Goal: Contribute content

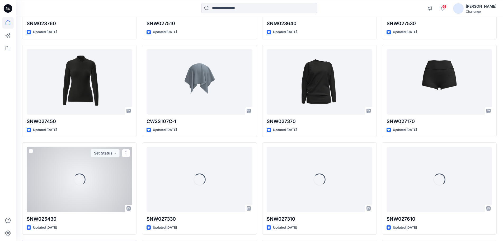
scroll to position [199, 0]
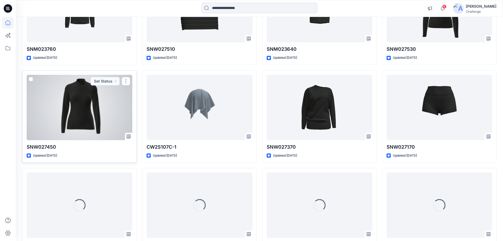
click at [104, 111] on div at bounding box center [80, 107] width 106 height 65
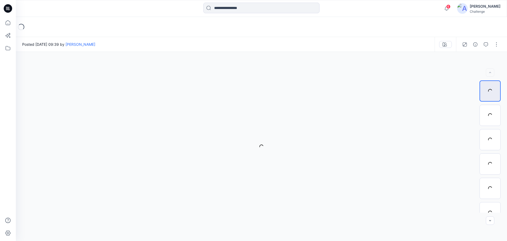
click at [10, 9] on icon at bounding box center [8, 8] width 8 height 8
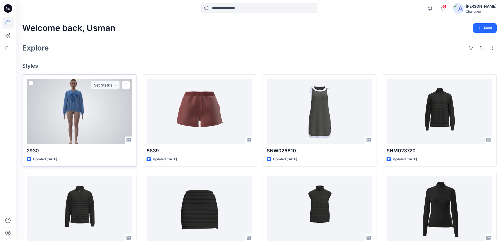
click at [72, 101] on div at bounding box center [80, 111] width 106 height 65
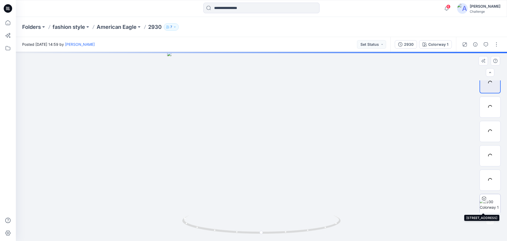
scroll to position [11, 0]
click at [488, 201] on div "6 %" at bounding box center [490, 201] width 13 height 4
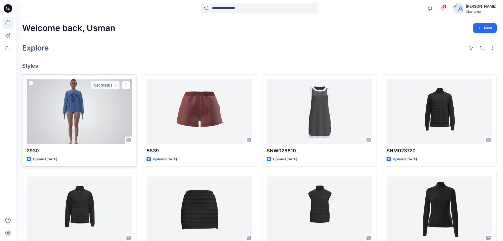
click at [98, 114] on div at bounding box center [80, 111] width 106 height 65
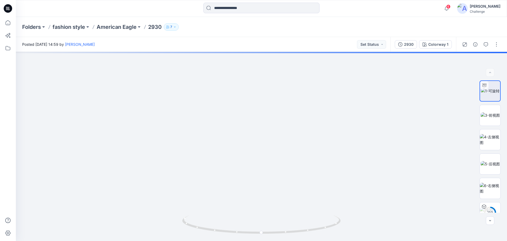
drag, startPoint x: 209, startPoint y: 101, endPoint x: 310, endPoint y: 51, distance: 111.7
click at [310, 51] on div "Posted Friday, August 29, 2025 14:59 by Usman Ashraf Set Status 2930 Colorway 1…" at bounding box center [261, 139] width 491 height 204
drag, startPoint x: 298, startPoint y: 172, endPoint x: 293, endPoint y: 34, distance: 138.2
click at [293, 34] on div "Folders fashion style American Eagle 2930 7 Posted Friday, August 29, 2025 14:5…" at bounding box center [261, 129] width 491 height 224
drag, startPoint x: 291, startPoint y: 147, endPoint x: 289, endPoint y: 63, distance: 83.2
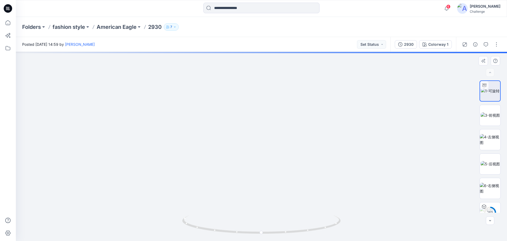
drag, startPoint x: 294, startPoint y: 76, endPoint x: 294, endPoint y: 65, distance: 11.4
drag, startPoint x: 281, startPoint y: 129, endPoint x: 270, endPoint y: 127, distance: 11.3
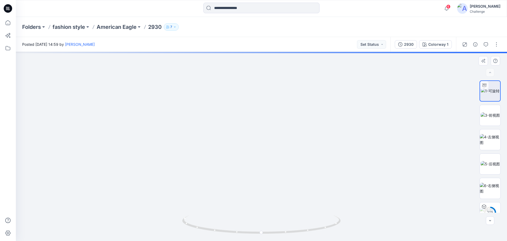
drag, startPoint x: 265, startPoint y: 179, endPoint x: 260, endPoint y: 114, distance: 64.6
drag, startPoint x: 289, startPoint y: 243, endPoint x: 290, endPoint y: 248, distance: 4.6
click at [290, 240] on html "6 Notifications Your style 2930 has been updated with 2930 version Friday, Augu…" at bounding box center [253, 120] width 507 height 241
drag, startPoint x: 271, startPoint y: 179, endPoint x: 308, endPoint y: 227, distance: 60.5
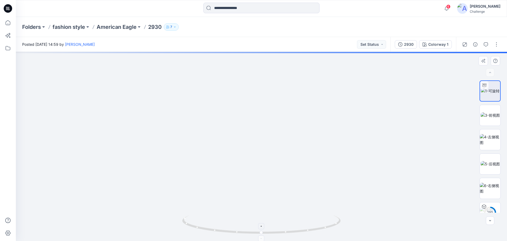
click at [308, 227] on div at bounding box center [261, 146] width 491 height 189
drag, startPoint x: 267, startPoint y: 173, endPoint x: 310, endPoint y: 167, distance: 42.6
click at [346, 173] on img at bounding box center [261, 104] width 480 height 273
drag, startPoint x: 182, startPoint y: 152, endPoint x: 368, endPoint y: 161, distance: 186.2
click at [368, 161] on img at bounding box center [261, 107] width 480 height 266
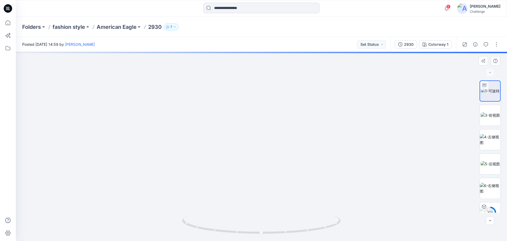
drag, startPoint x: 221, startPoint y: 154, endPoint x: 334, endPoint y: 185, distance: 117.4
click at [334, 185] on img at bounding box center [302, 104] width 626 height 274
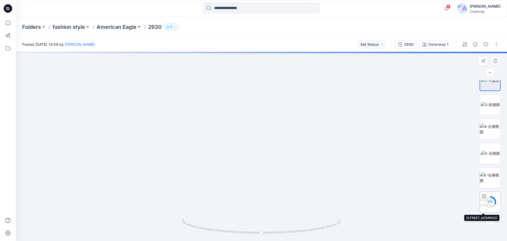
click at [487, 205] on circle at bounding box center [490, 201] width 11 height 11
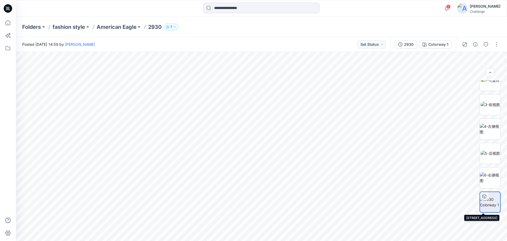
click at [493, 200] on img at bounding box center [490, 201] width 20 height 11
click at [6, 7] on icon at bounding box center [8, 8] width 8 height 8
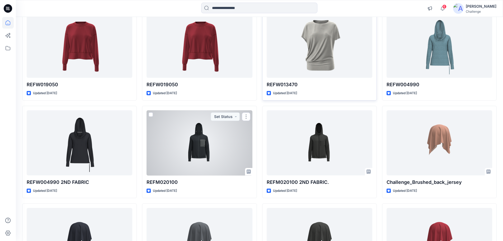
scroll to position [1527, 0]
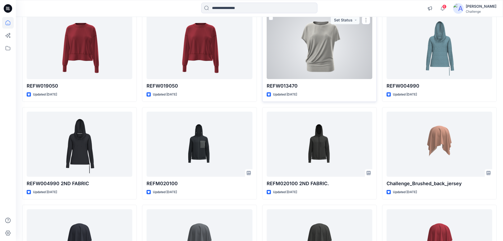
click at [311, 72] on div at bounding box center [320, 46] width 106 height 65
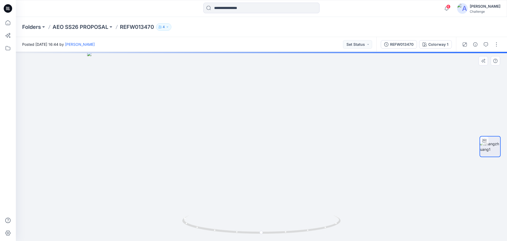
drag, startPoint x: 260, startPoint y: 90, endPoint x: 254, endPoint y: 200, distance: 110.3
click at [254, 200] on img at bounding box center [261, 146] width 349 height 189
drag, startPoint x: 267, startPoint y: 175, endPoint x: 273, endPoint y: 131, distance: 44.4
click at [273, 131] on div at bounding box center [261, 146] width 491 height 189
drag, startPoint x: 264, startPoint y: 173, endPoint x: 265, endPoint y: 66, distance: 107.7
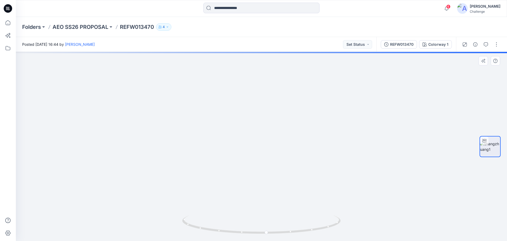
click at [265, 66] on img at bounding box center [261, 104] width 295 height 274
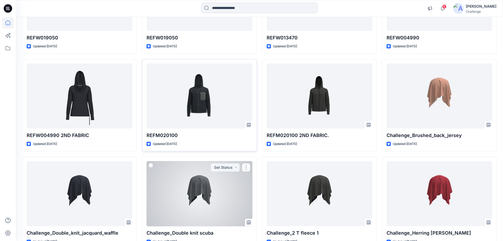
scroll to position [1556, 0]
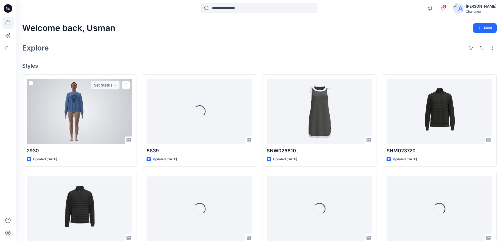
click at [88, 109] on div at bounding box center [80, 111] width 106 height 65
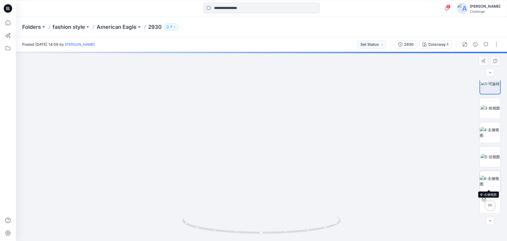
scroll to position [11, 0]
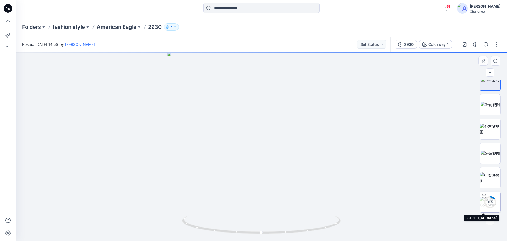
click at [489, 202] on div "15 %" at bounding box center [490, 201] width 13 height 4
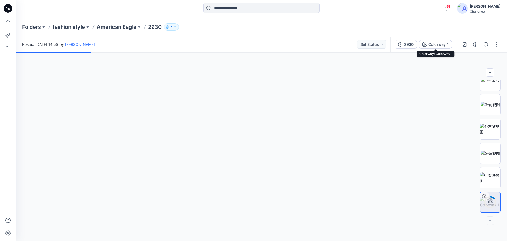
drag, startPoint x: 438, startPoint y: 44, endPoint x: 438, endPoint y: 41, distance: 3.2
click at [438, 44] on div "Colorway 1" at bounding box center [438, 44] width 20 height 6
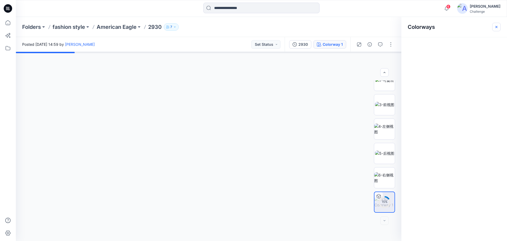
click at [497, 27] on icon "button" at bounding box center [496, 27] width 4 height 4
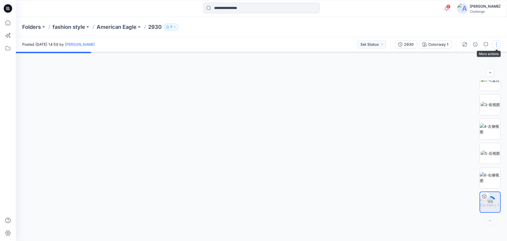
click at [497, 45] on button "button" at bounding box center [496, 44] width 8 height 8
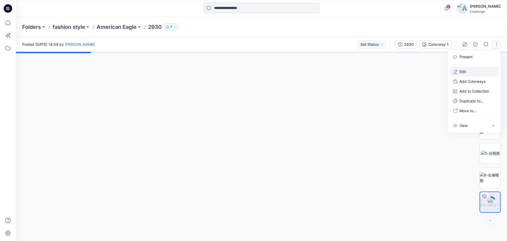
drag, startPoint x: 467, startPoint y: 73, endPoint x: 464, endPoint y: 68, distance: 6.2
click at [467, 73] on button "Edit" at bounding box center [474, 72] width 49 height 10
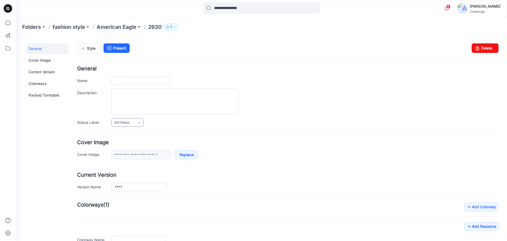
type input "****"
type input "**********"
type input "*****"
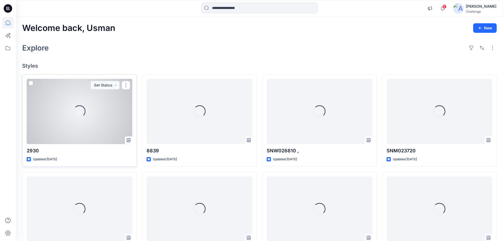
click at [77, 128] on div "Loading..." at bounding box center [80, 111] width 106 height 65
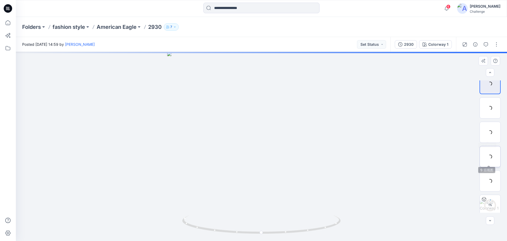
scroll to position [11, 0]
drag, startPoint x: 235, startPoint y: 128, endPoint x: 297, endPoint y: 194, distance: 90.2
click at [297, 194] on img at bounding box center [324, 34] width 772 height 414
drag, startPoint x: 275, startPoint y: 156, endPoint x: 271, endPoint y: 228, distance: 72.5
click at [271, 228] on div at bounding box center [261, 146] width 491 height 189
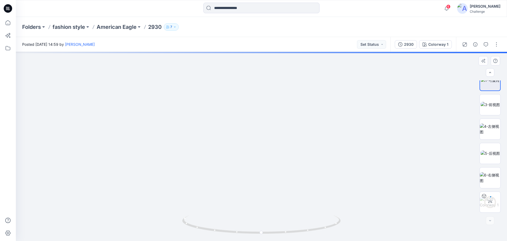
drag, startPoint x: 254, startPoint y: 161, endPoint x: 266, endPoint y: 185, distance: 26.2
click at [257, 240] on html "6 Notifications Your style 2930 has been updated with 2930 version Friday, Augu…" at bounding box center [253, 120] width 507 height 241
drag, startPoint x: 252, startPoint y: 157, endPoint x: 248, endPoint y: 223, distance: 66.4
click at [248, 223] on div at bounding box center [261, 146] width 491 height 189
drag, startPoint x: 251, startPoint y: 140, endPoint x: 335, endPoint y: 134, distance: 84.4
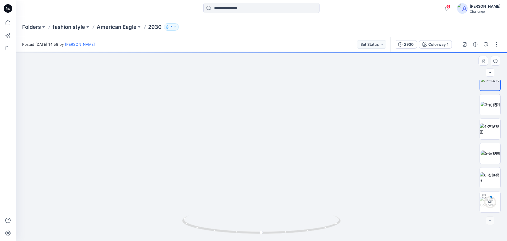
click at [336, 134] on img at bounding box center [369, 138] width 918 height 205
drag, startPoint x: 223, startPoint y: 131, endPoint x: 265, endPoint y: 106, distance: 48.8
click at [265, 106] on img at bounding box center [309, 132] width 626 height 217
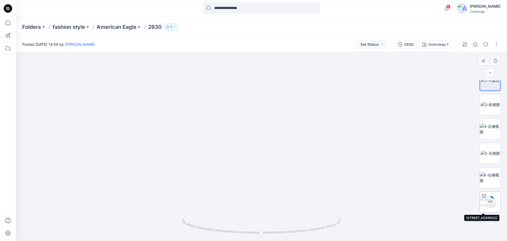
click at [488, 200] on div "10 %" at bounding box center [490, 201] width 13 height 4
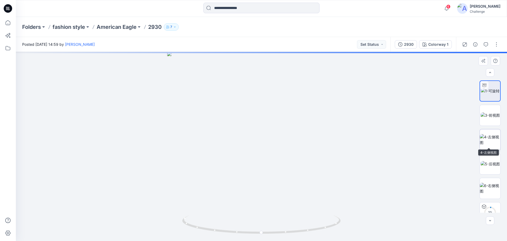
scroll to position [11, 0]
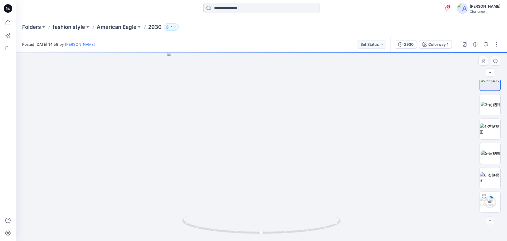
drag, startPoint x: 394, startPoint y: 107, endPoint x: 396, endPoint y: 101, distance: 6.4
click at [394, 107] on div at bounding box center [261, 146] width 491 height 189
drag, startPoint x: 274, startPoint y: 144, endPoint x: 304, endPoint y: 219, distance: 81.0
click at [304, 225] on div at bounding box center [261, 146] width 491 height 189
drag, startPoint x: 279, startPoint y: 137, endPoint x: 271, endPoint y: 173, distance: 36.6
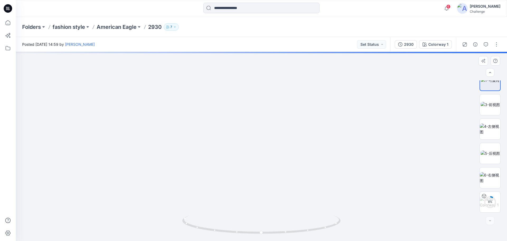
click at [283, 221] on div at bounding box center [261, 146] width 491 height 189
drag, startPoint x: 314, startPoint y: 133, endPoint x: 250, endPoint y: 160, distance: 69.7
click at [250, 160] on img at bounding box center [348, 137] width 845 height 206
drag, startPoint x: 298, startPoint y: 162, endPoint x: 248, endPoint y: 134, distance: 57.7
click at [248, 134] on img at bounding box center [350, 128] width 1082 height 224
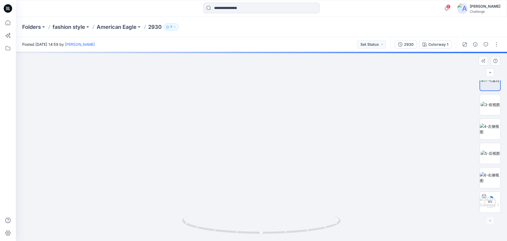
drag, startPoint x: 261, startPoint y: 135, endPoint x: 263, endPoint y: 173, distance: 37.3
click at [263, 173] on img at bounding box center [355, 143] width 1082 height 194
drag, startPoint x: 263, startPoint y: 172, endPoint x: 259, endPoint y: 149, distance: 24.2
click at [258, 149] on img at bounding box center [350, 133] width 1082 height 216
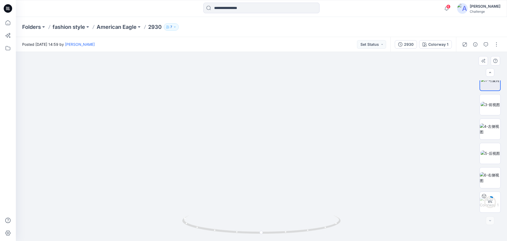
drag, startPoint x: 220, startPoint y: 136, endPoint x: 279, endPoint y: 137, distance: 58.6
click at [279, 137] on img at bounding box center [292, 141] width 553 height 199
drag, startPoint x: 290, startPoint y: 156, endPoint x: 215, endPoint y: 111, distance: 86.6
click at [215, 111] on img at bounding box center [328, 119] width 772 height 244
drag, startPoint x: 238, startPoint y: 132, endPoint x: 234, endPoint y: 125, distance: 8.4
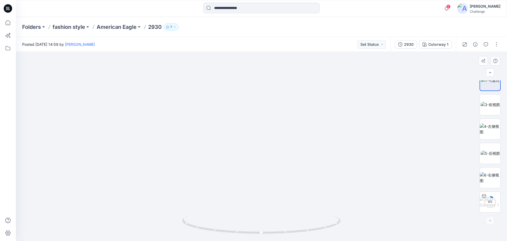
click at [234, 125] on img at bounding box center [312, 84] width 845 height 312
drag, startPoint x: 255, startPoint y: 175, endPoint x: 274, endPoint y: 116, distance: 62.4
click at [274, 116] on img at bounding box center [331, 55] width 845 height 369
drag, startPoint x: 245, startPoint y: 142, endPoint x: 297, endPoint y: 145, distance: 52.4
click at [297, 145] on img at bounding box center [292, 97] width 553 height 287
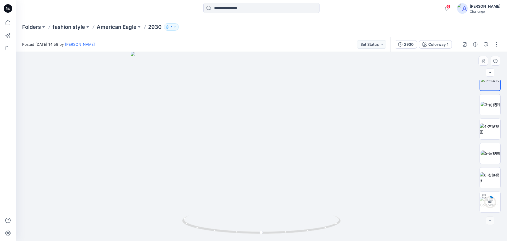
drag, startPoint x: 236, startPoint y: 137, endPoint x: 273, endPoint y: 162, distance: 44.3
click at [273, 162] on img at bounding box center [262, 146] width 262 height 189
drag, startPoint x: 237, startPoint y: 124, endPoint x: 323, endPoint y: 106, distance: 87.7
click at [323, 106] on img at bounding box center [261, 135] width 480 height 209
drag, startPoint x: 220, startPoint y: 132, endPoint x: 240, endPoint y: 137, distance: 20.9
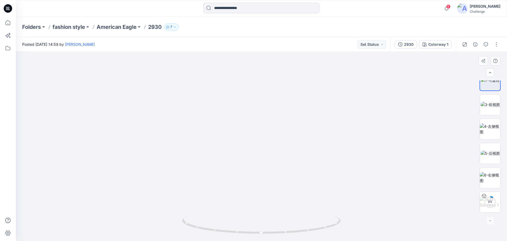
click at [288, 131] on img at bounding box center [261, 135] width 480 height 209
drag, startPoint x: 226, startPoint y: 135, endPoint x: 274, endPoint y: 131, distance: 48.5
click at [274, 131] on img at bounding box center [261, 134] width 480 height 214
drag, startPoint x: 218, startPoint y: 130, endPoint x: 266, endPoint y: 132, distance: 47.6
click at [266, 132] on img at bounding box center [261, 133] width 480 height 216
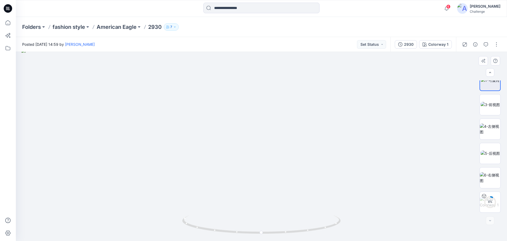
drag, startPoint x: 246, startPoint y: 155, endPoint x: 286, endPoint y: 162, distance: 40.7
click at [286, 162] on img at bounding box center [261, 144] width 480 height 192
drag, startPoint x: 224, startPoint y: 151, endPoint x: 285, endPoint y: 146, distance: 61.0
click at [285, 146] on img at bounding box center [322, 139] width 699 height 203
drag, startPoint x: 312, startPoint y: 161, endPoint x: 227, endPoint y: 142, distance: 87.8
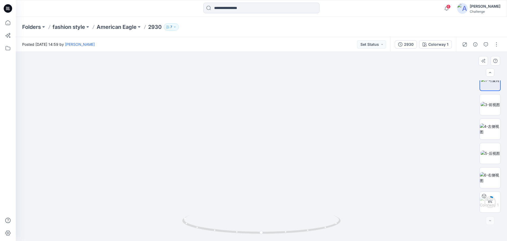
click at [226, 142] on img at bounding box center [341, 124] width 1063 height 233
drag, startPoint x: 260, startPoint y: 173, endPoint x: 255, endPoint y: 124, distance: 50.0
click at [255, 124] on img at bounding box center [340, 101] width 1082 height 279
drag, startPoint x: 223, startPoint y: 152, endPoint x: 283, endPoint y: 194, distance: 73.5
click at [283, 194] on img at bounding box center [321, 139] width 699 height 201
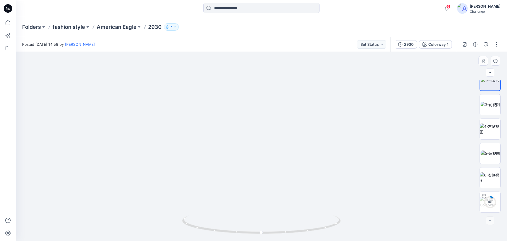
drag, startPoint x: 305, startPoint y: 168, endPoint x: 258, endPoint y: 162, distance: 47.4
click at [258, 162] on img at bounding box center [355, 128] width 1082 height 223
drag, startPoint x: 207, startPoint y: 123, endPoint x: 263, endPoint y: 190, distance: 87.4
click at [263, 190] on img at bounding box center [261, 146] width 407 height 189
drag, startPoint x: 217, startPoint y: 179, endPoint x: 317, endPoint y: 184, distance: 100.2
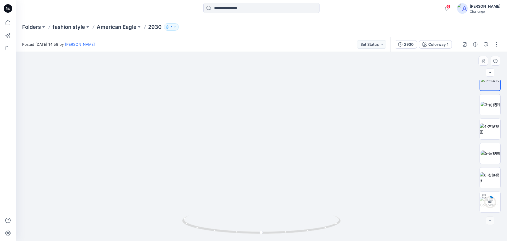
click at [317, 184] on img at bounding box center [324, 146] width 626 height 189
drag, startPoint x: 286, startPoint y: 128, endPoint x: 233, endPoint y: 105, distance: 57.1
click at [233, 105] on img at bounding box center [330, 114] width 1063 height 254
drag, startPoint x: 246, startPoint y: 150, endPoint x: 246, endPoint y: 162, distance: 12.1
click at [246, 162] on img at bounding box center [358, 93] width 1082 height 295
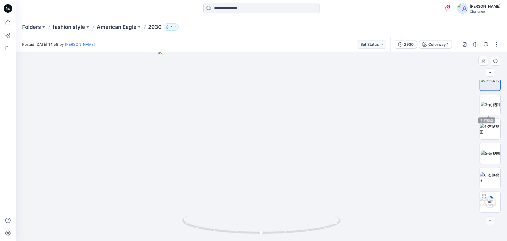
click at [486, 92] on div "8 %" at bounding box center [490, 146] width 21 height 132
click at [489, 102] on img at bounding box center [490, 105] width 19 height 6
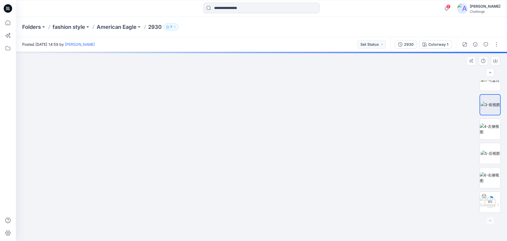
drag, startPoint x: 279, startPoint y: 139, endPoint x: 286, endPoint y: 199, distance: 60.1
click at [286, 199] on img at bounding box center [261, 135] width 327 height 211
drag, startPoint x: 266, startPoint y: 133, endPoint x: 268, endPoint y: 137, distance: 4.6
click at [268, 137] on img at bounding box center [263, 146] width 528 height 189
drag, startPoint x: 320, startPoint y: 132, endPoint x: 303, endPoint y: 132, distance: 16.6
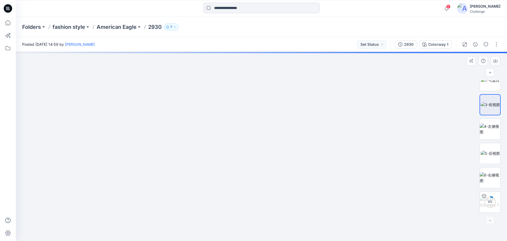
click at [303, 132] on img at bounding box center [247, 146] width 528 height 189
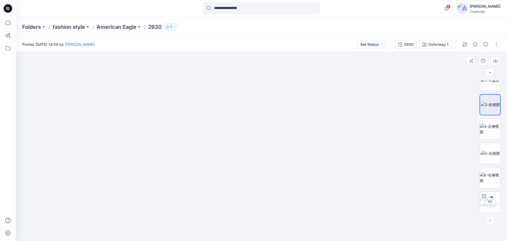
drag, startPoint x: 276, startPoint y: 153, endPoint x: 236, endPoint y: 158, distance: 40.1
click at [236, 158] on img at bounding box center [243, 146] width 528 height 189
click at [491, 200] on div "8 %" at bounding box center [490, 201] width 13 height 4
